Goal: Find specific page/section: Find specific page/section

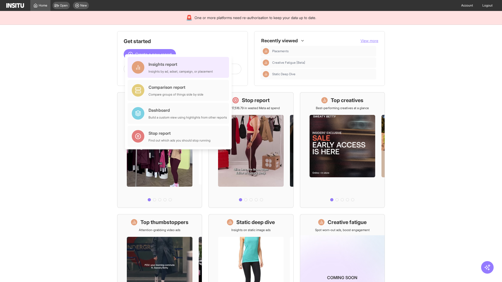
click at [180, 67] on div "Insights report Insights by ad, adset, campaign, or placement" at bounding box center [180, 67] width 64 height 13
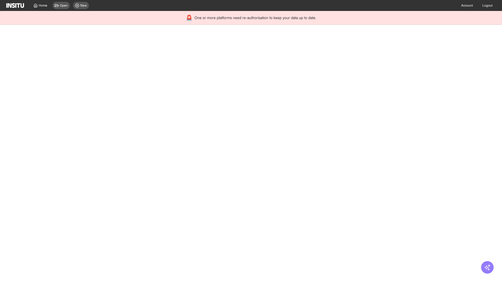
select select "**"
